Goal: Obtain resource: Obtain resource

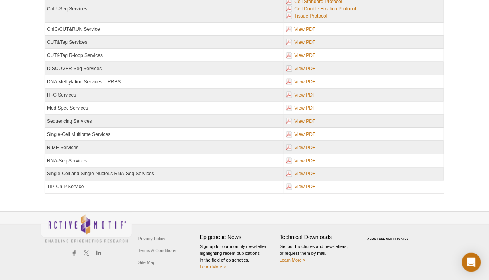
scroll to position [203, 0]
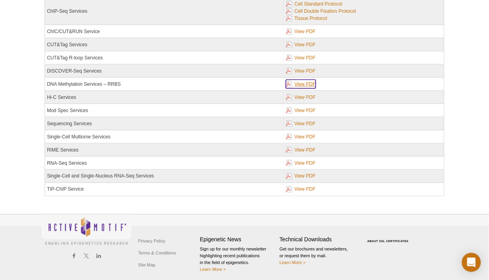
click at [302, 80] on link "View PDF" at bounding box center [301, 84] width 30 height 9
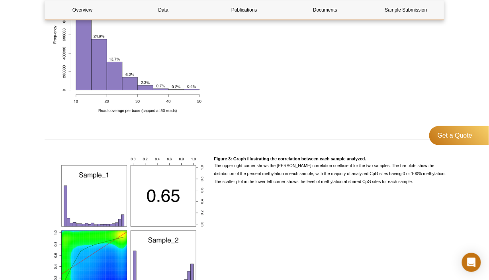
scroll to position [830, 0]
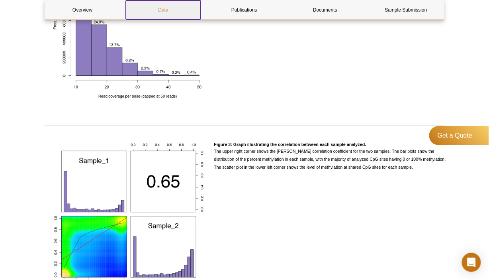
click at [163, 9] on link "Data" at bounding box center [163, 9] width 75 height 19
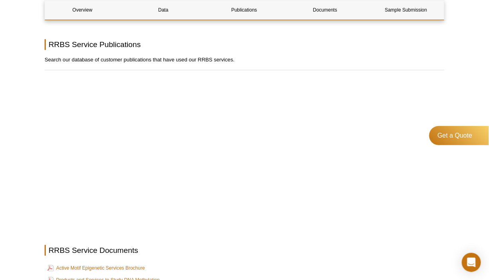
scroll to position [1289, 0]
